Goal: Navigation & Orientation: Find specific page/section

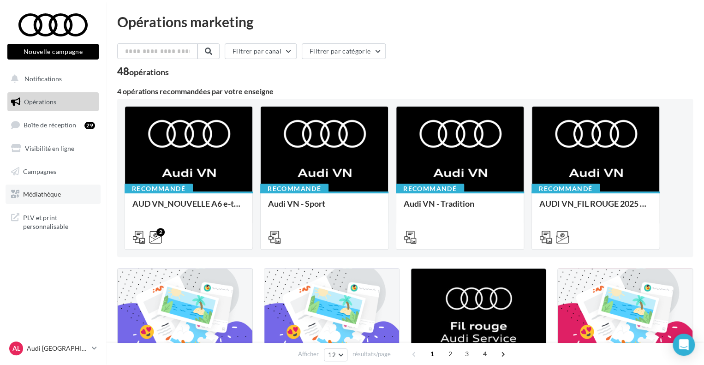
click at [42, 191] on span "Médiathèque" at bounding box center [42, 194] width 38 height 8
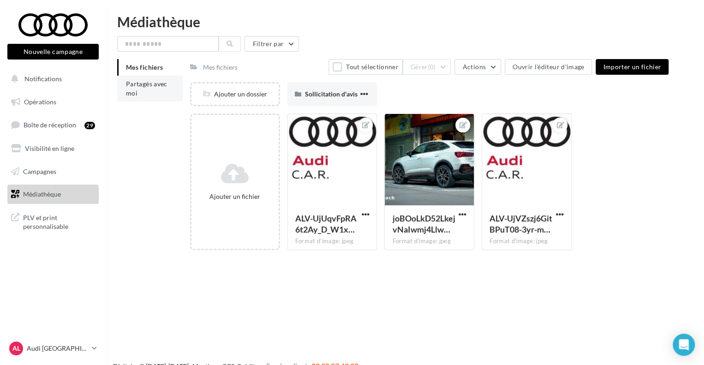
click at [159, 90] on li "Partagés avec moi" at bounding box center [150, 89] width 66 height 26
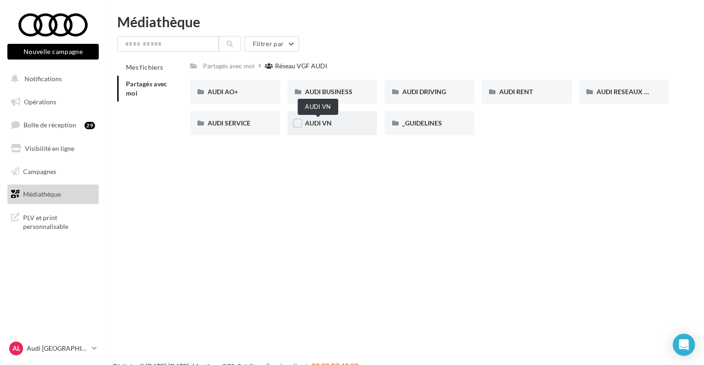
click at [330, 125] on span "AUDI VN" at bounding box center [318, 123] width 27 height 8
